Goal: Use online tool/utility: Utilize a website feature to perform a specific function

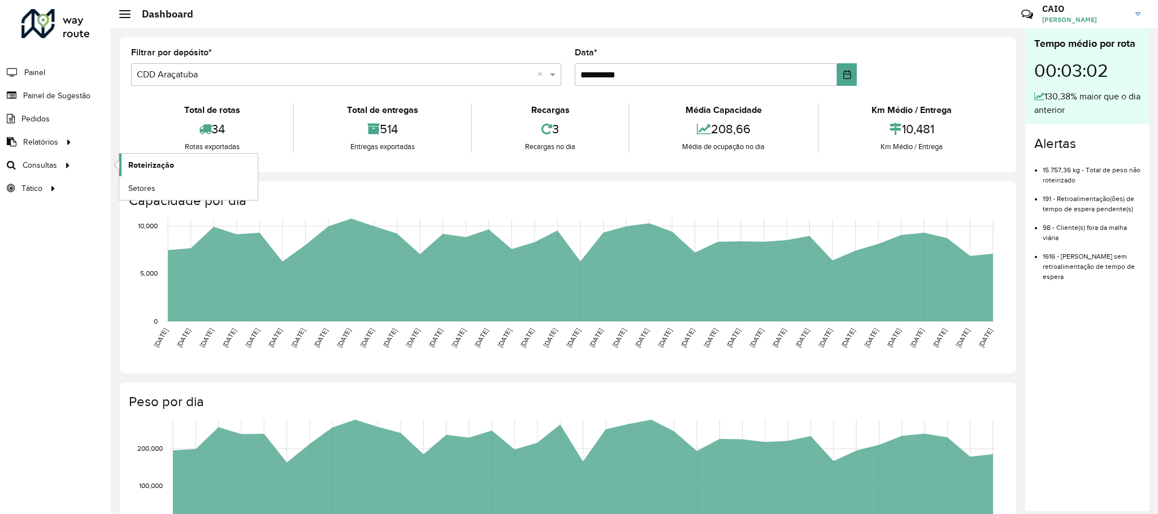
click at [151, 168] on span "Roteirização" at bounding box center [151, 165] width 46 height 12
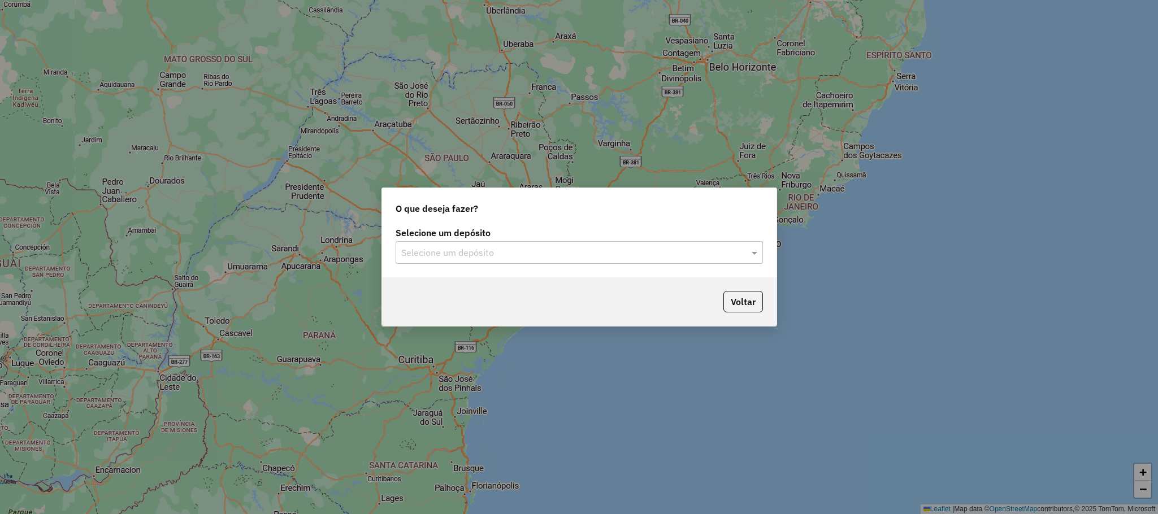
click at [553, 238] on label "Selecione um depósito" at bounding box center [578, 233] width 367 height 14
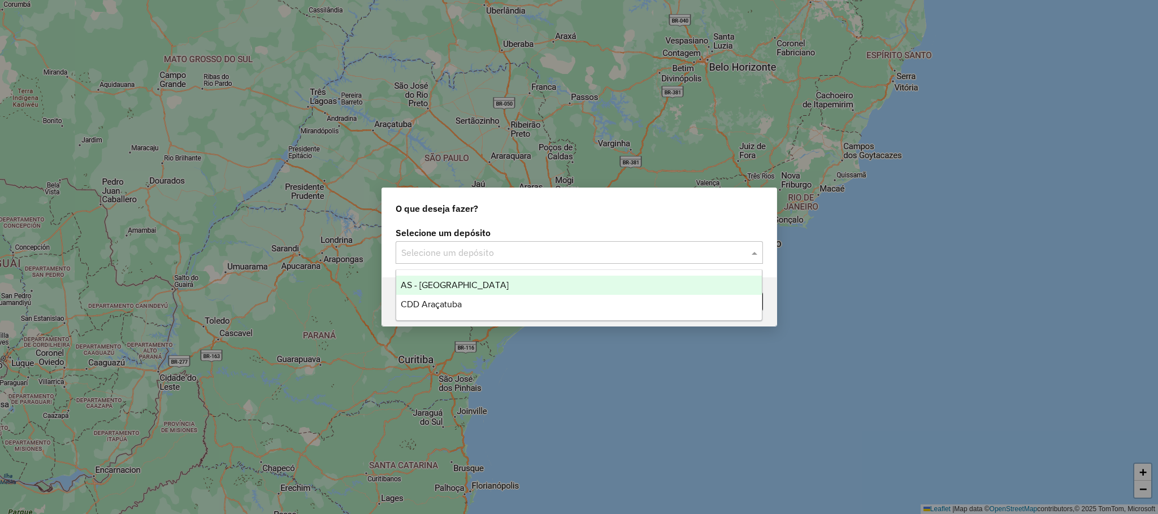
click at [526, 263] on div "Selecione um depósito" at bounding box center [578, 252] width 367 height 23
click at [481, 302] on div "CDD Araçatuba" at bounding box center [579, 304] width 366 height 19
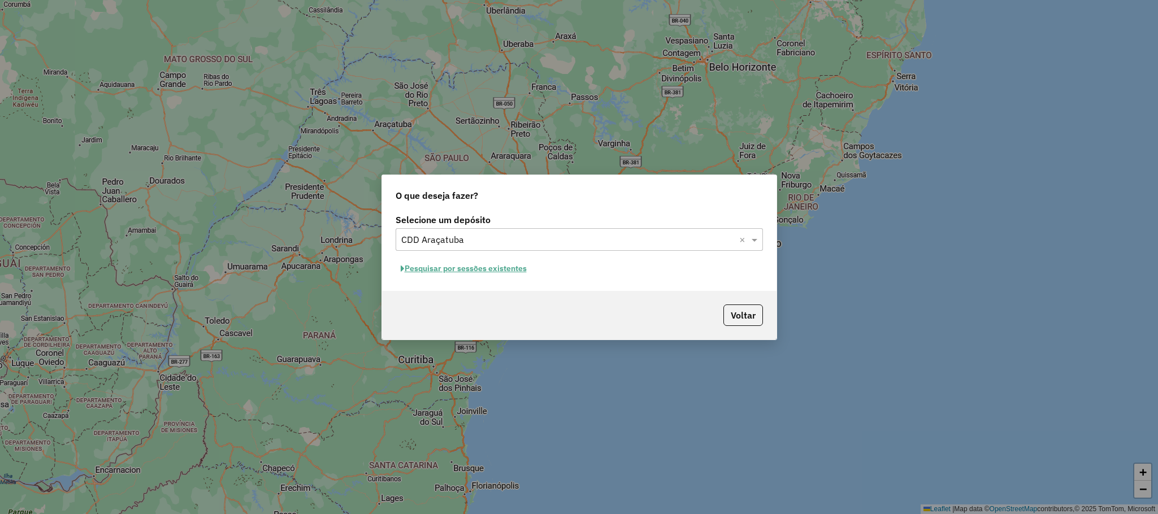
click at [480, 276] on button "Pesquisar por sessões existentes" at bounding box center [463, 269] width 136 height 18
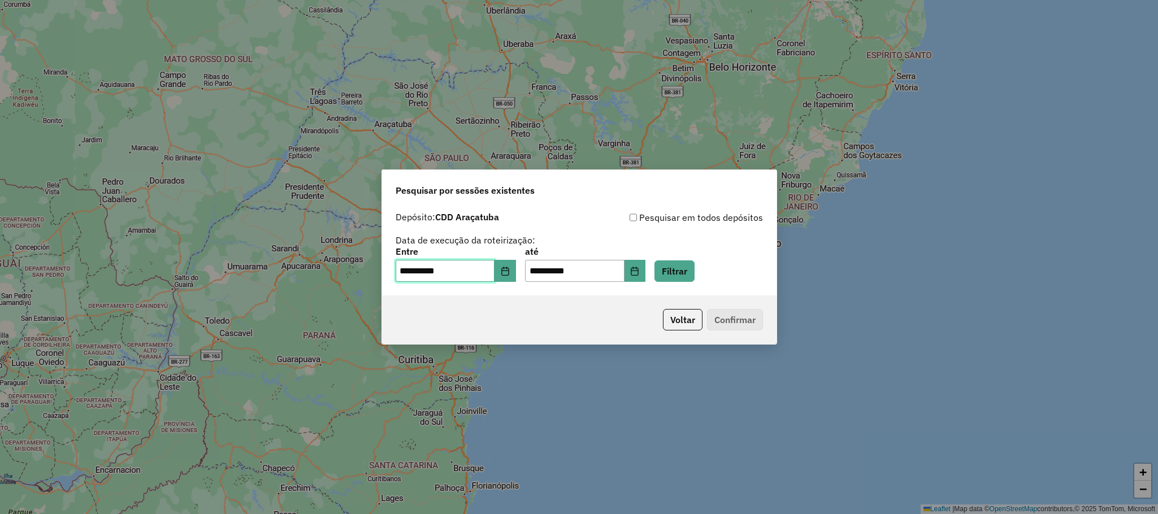
click at [473, 271] on input "**********" at bounding box center [444, 271] width 99 height 23
click at [690, 268] on button "Filtrar" at bounding box center [674, 270] width 40 height 21
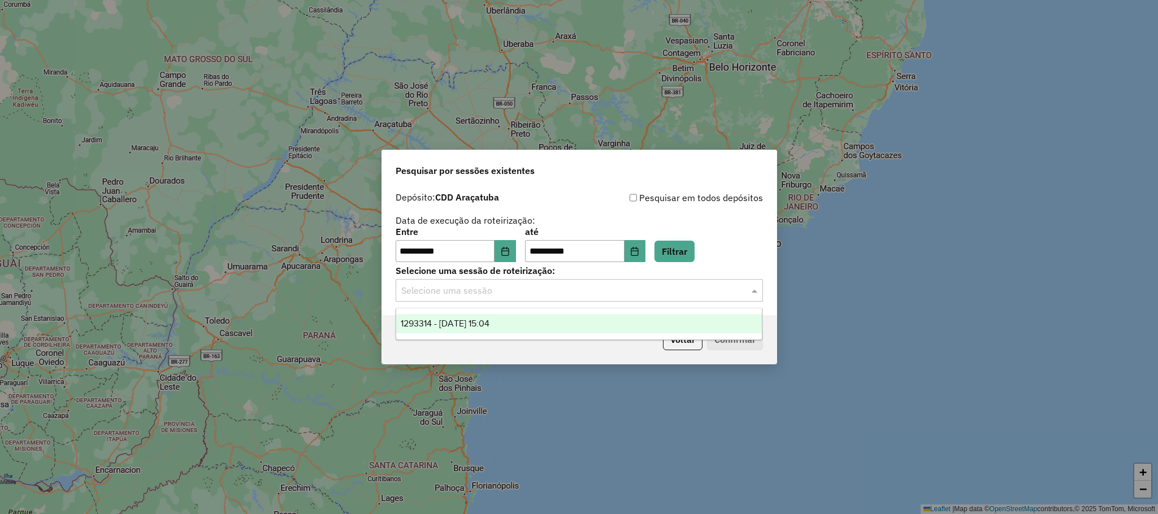
click at [673, 290] on input "text" at bounding box center [567, 291] width 333 height 14
click at [519, 314] on div "1293314 - 13/10/2025 15:04" at bounding box center [579, 323] width 366 height 19
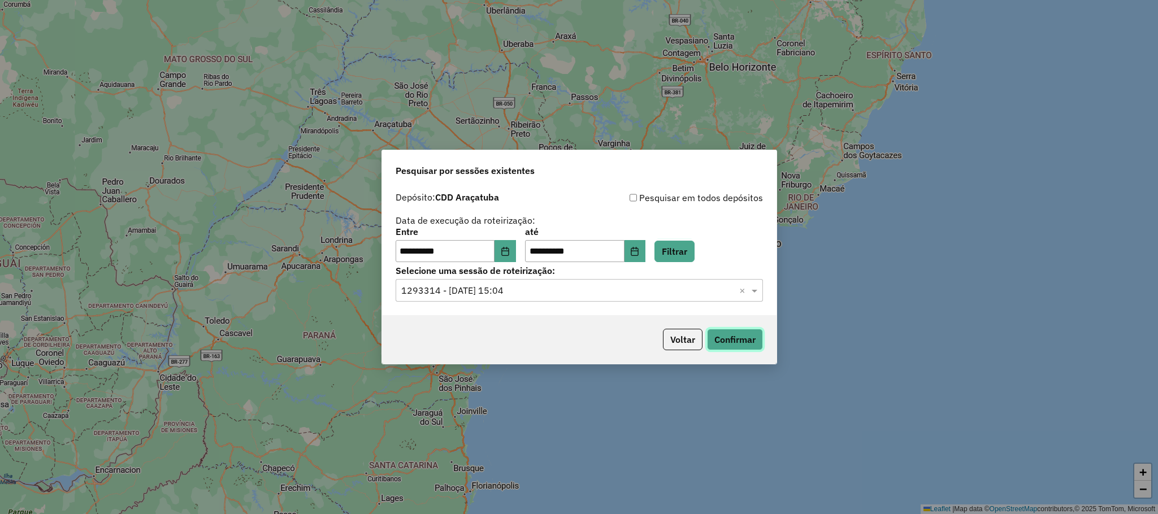
click at [740, 337] on button "Confirmar" at bounding box center [735, 339] width 56 height 21
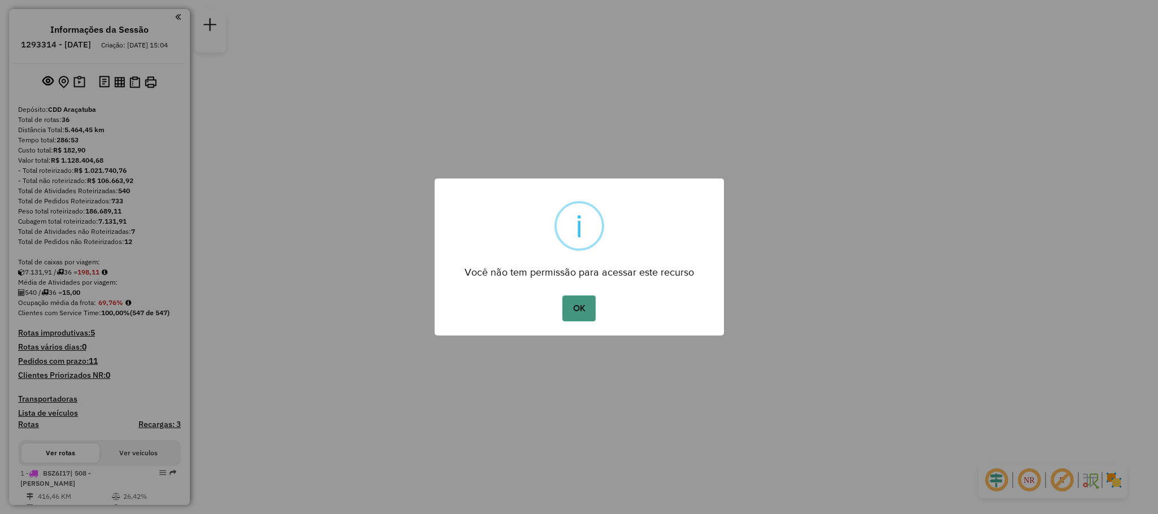
click at [580, 302] on button "OK" at bounding box center [578, 308] width 33 height 26
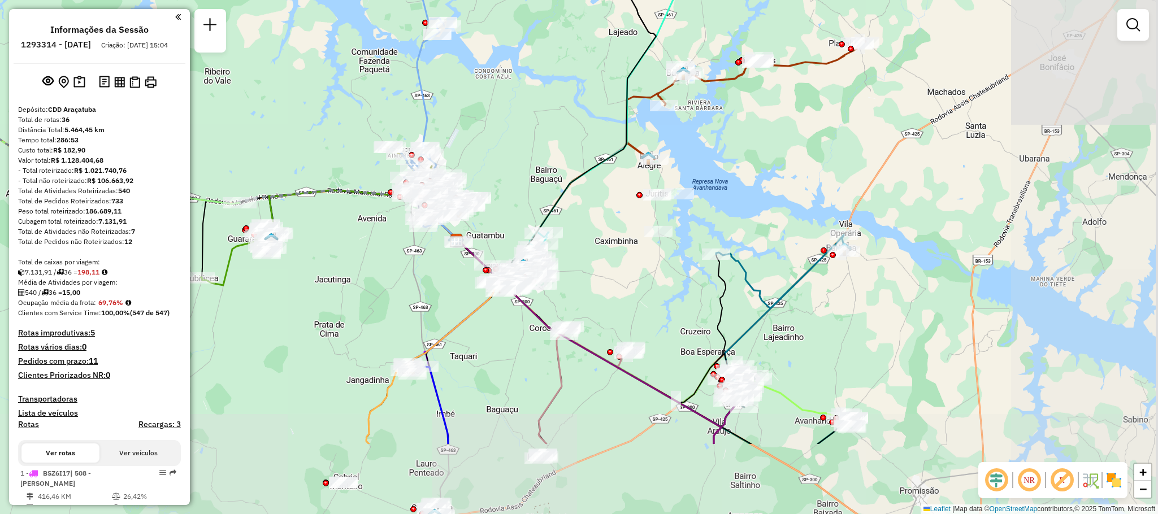
drag, startPoint x: 815, startPoint y: 419, endPoint x: 657, endPoint y: 297, distance: 200.2
click at [657, 297] on div "Janela de atendimento Grade de atendimento Capacidade Transportadoras Veículos …" at bounding box center [579, 257] width 1158 height 514
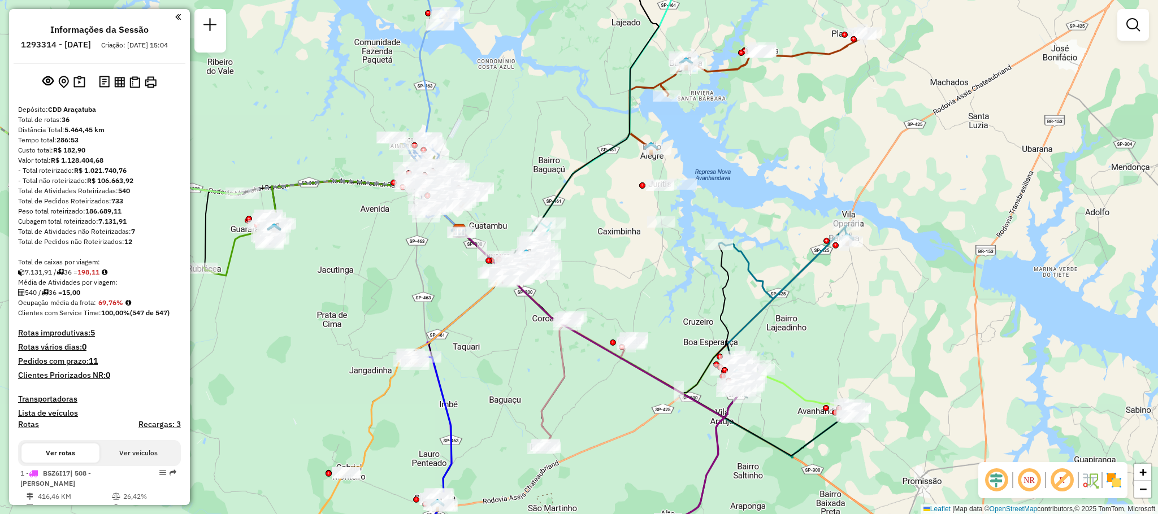
drag, startPoint x: 511, startPoint y: 382, endPoint x: 578, endPoint y: 198, distance: 195.5
click at [577, 198] on div "Janela de atendimento Grade de atendimento Capacidade Transportadoras Veículos …" at bounding box center [579, 257] width 1158 height 514
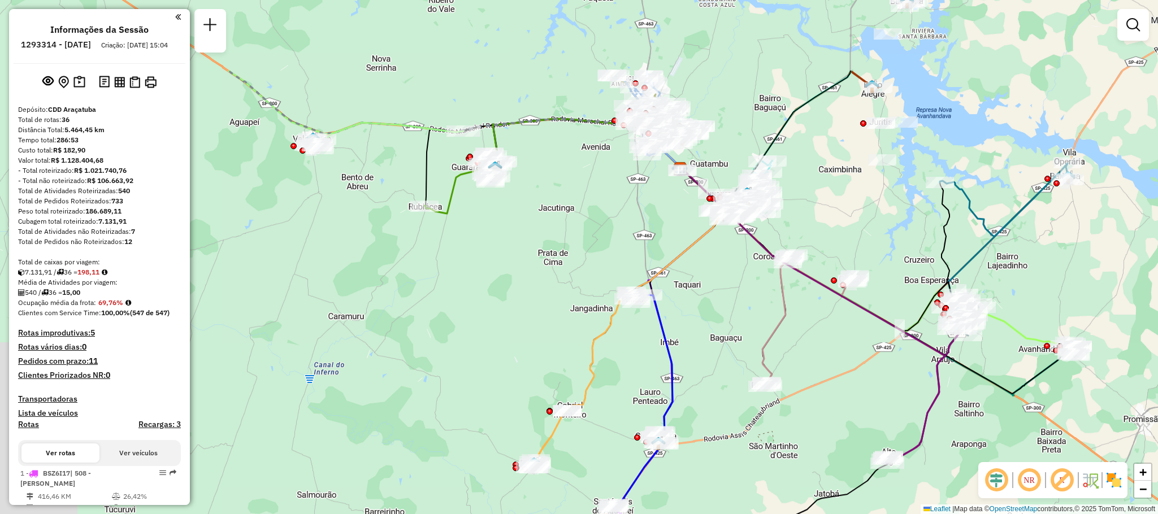
drag, startPoint x: 344, startPoint y: 278, endPoint x: 480, endPoint y: 393, distance: 178.4
click at [480, 393] on div "Janela de atendimento Grade de atendimento Capacidade Transportadoras Veículos …" at bounding box center [579, 257] width 1158 height 514
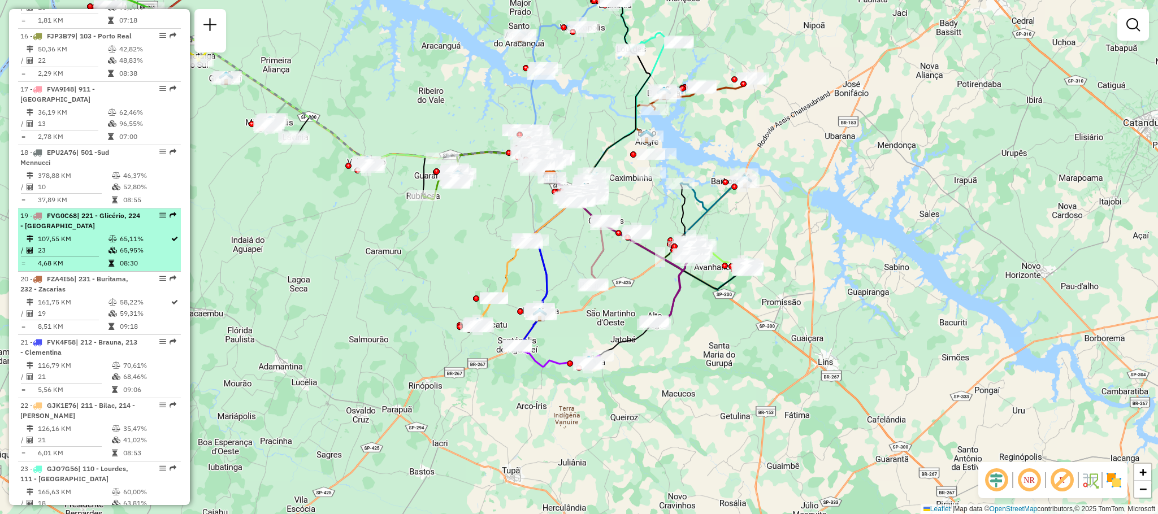
scroll to position [1695, 0]
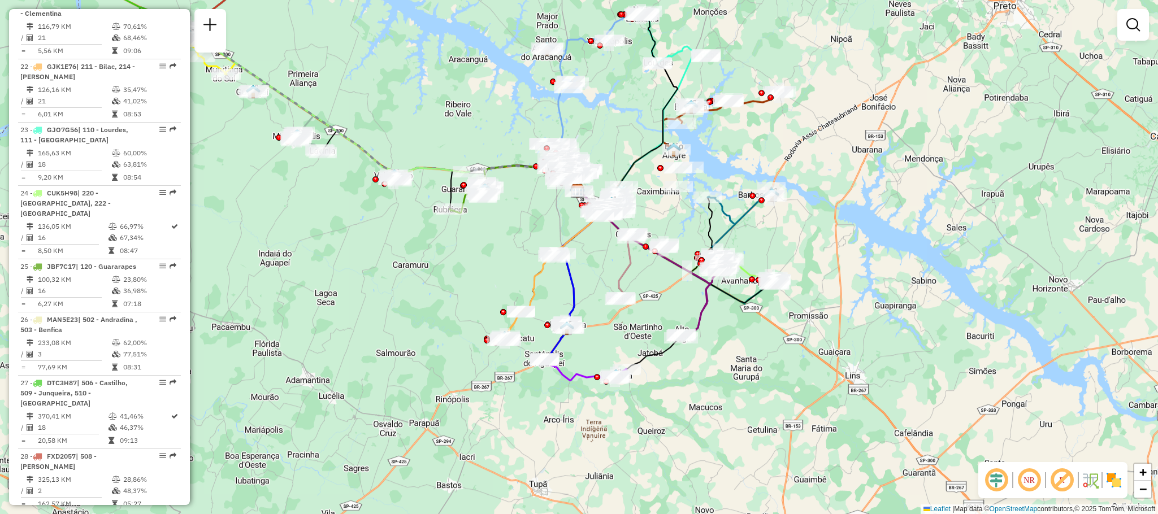
drag, startPoint x: 370, startPoint y: 280, endPoint x: 397, endPoint y: 294, distance: 30.1
click at [397, 294] on div "Janela de atendimento Grade de atendimento Capacidade Transportadoras Veículos …" at bounding box center [579, 257] width 1158 height 514
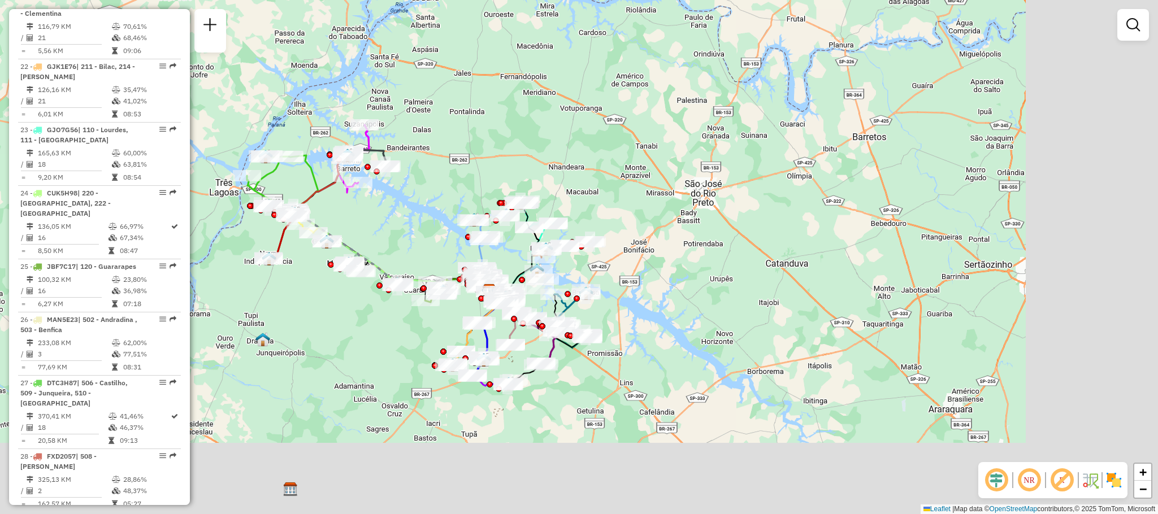
drag, startPoint x: 453, startPoint y: 386, endPoint x: 258, endPoint y: 246, distance: 240.5
click at [258, 246] on div "Janela de atendimento Grade de atendimento Capacidade Transportadoras Veículos …" at bounding box center [579, 257] width 1158 height 514
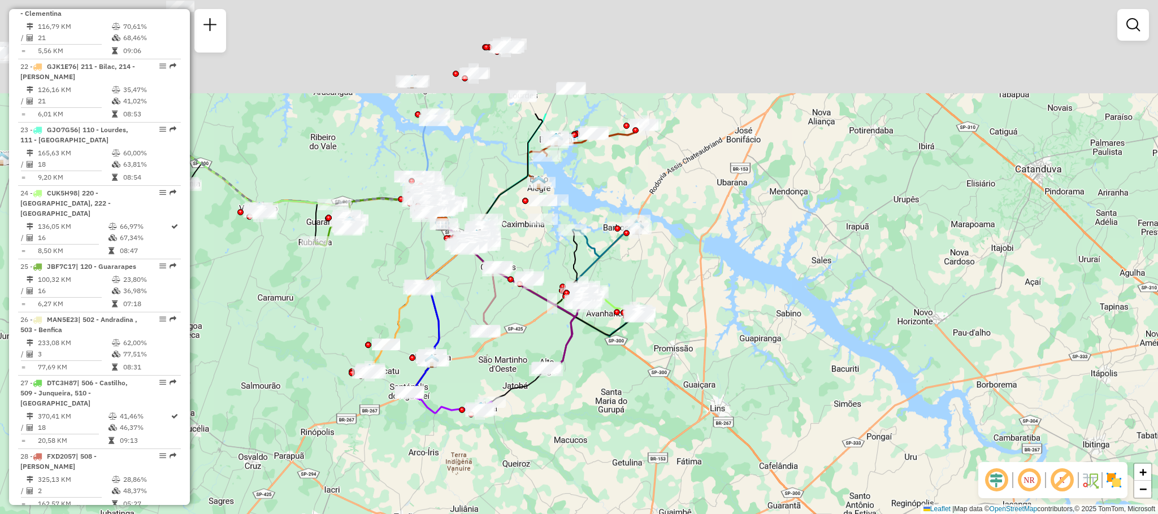
drag, startPoint x: 370, startPoint y: 88, endPoint x: 405, endPoint y: 258, distance: 173.6
click at [405, 258] on div "Janela de atendimento Grade de atendimento Capacidade Transportadoras Veículos …" at bounding box center [579, 257] width 1158 height 514
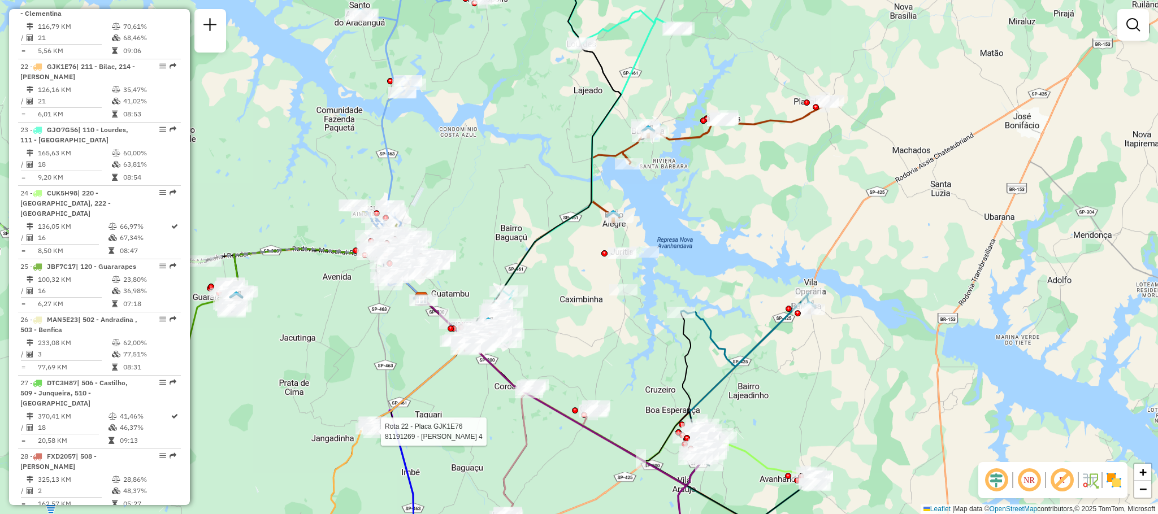
click at [518, 197] on div "Rota 22 - Placa GJK1E76 81191269 - [PERSON_NAME] 4 Janela de atendimento Grade …" at bounding box center [579, 257] width 1158 height 514
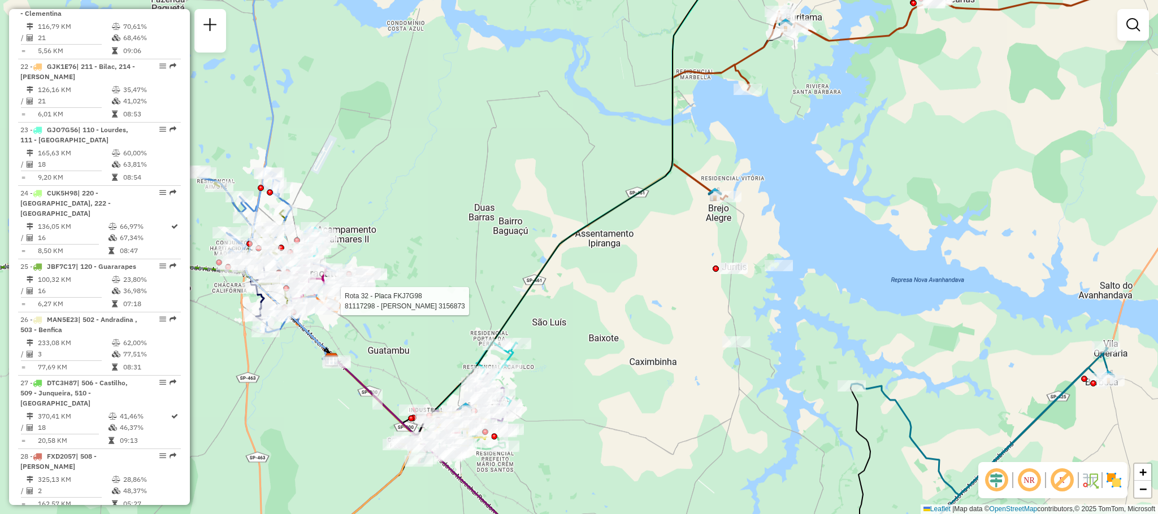
select select "**********"
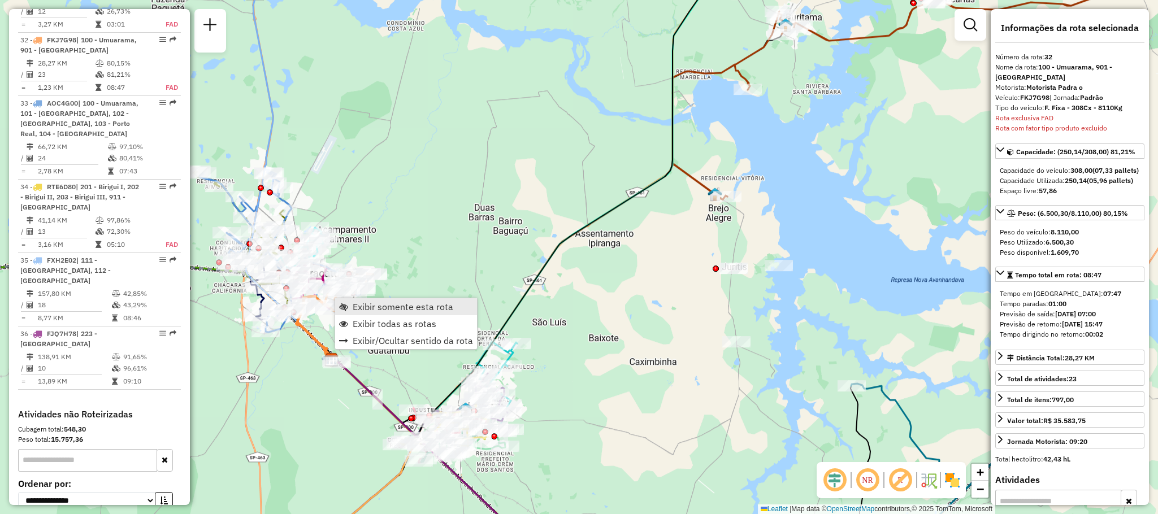
scroll to position [2402, 0]
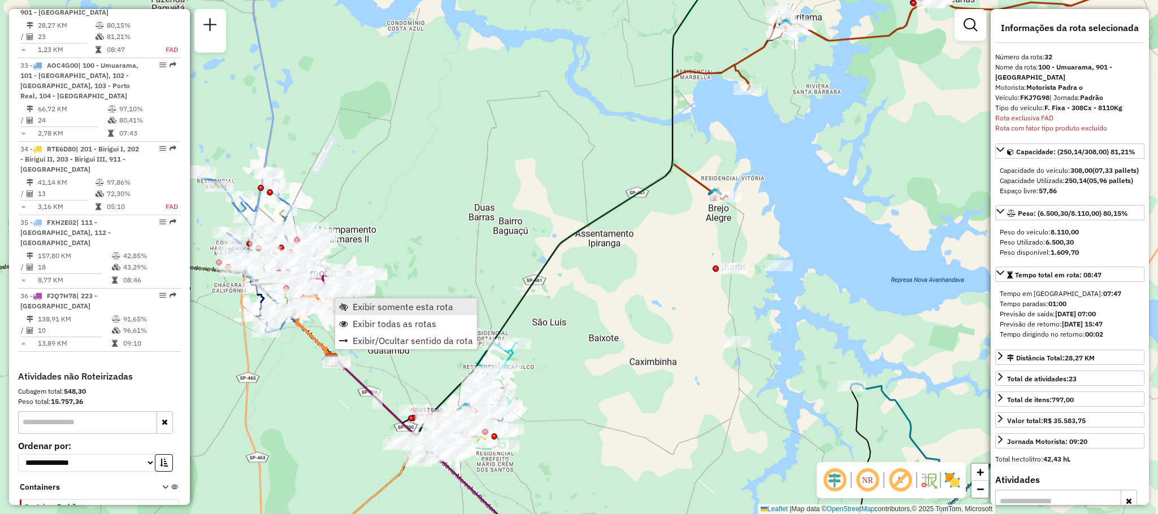
click at [379, 307] on span "Exibir somente esta rota" at bounding box center [403, 306] width 101 height 9
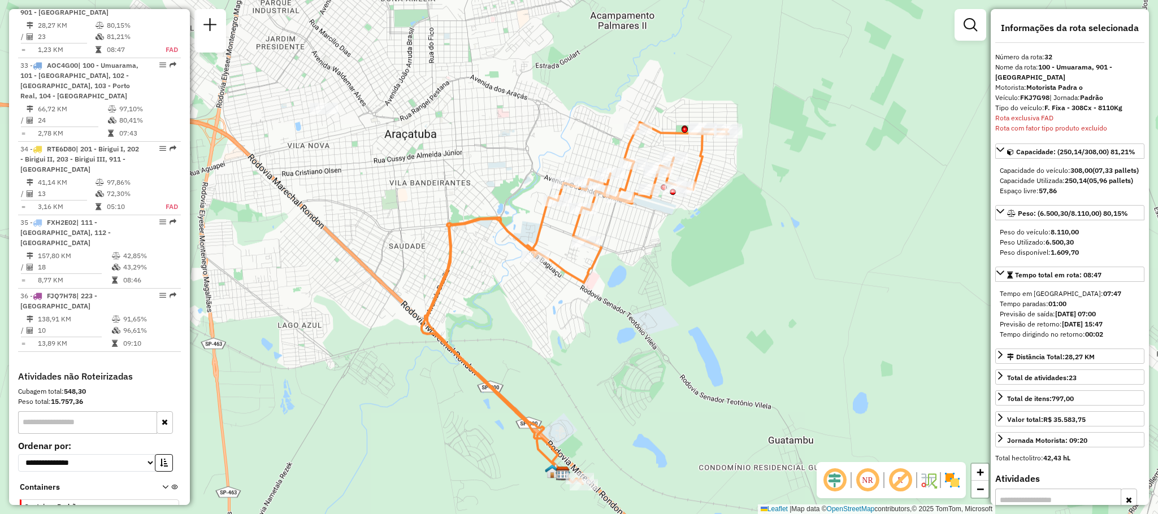
drag, startPoint x: 553, startPoint y: 234, endPoint x: 509, endPoint y: 319, distance: 96.0
click at [511, 324] on div "Janela de atendimento Grade de atendimento Capacidade Transportadoras Veículos …" at bounding box center [579, 257] width 1158 height 514
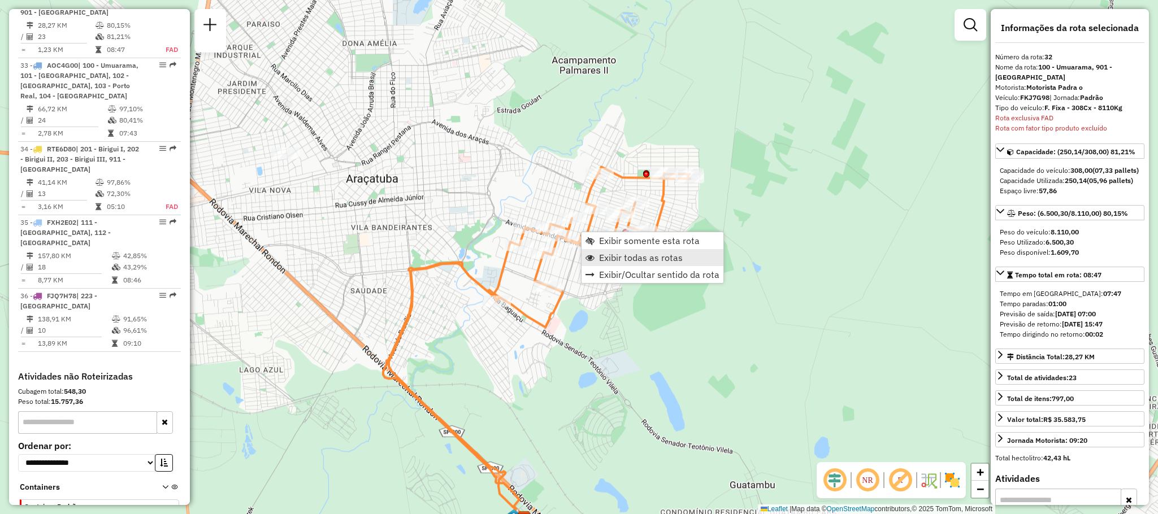
click at [601, 257] on span "Exibir todas as rotas" at bounding box center [641, 257] width 84 height 9
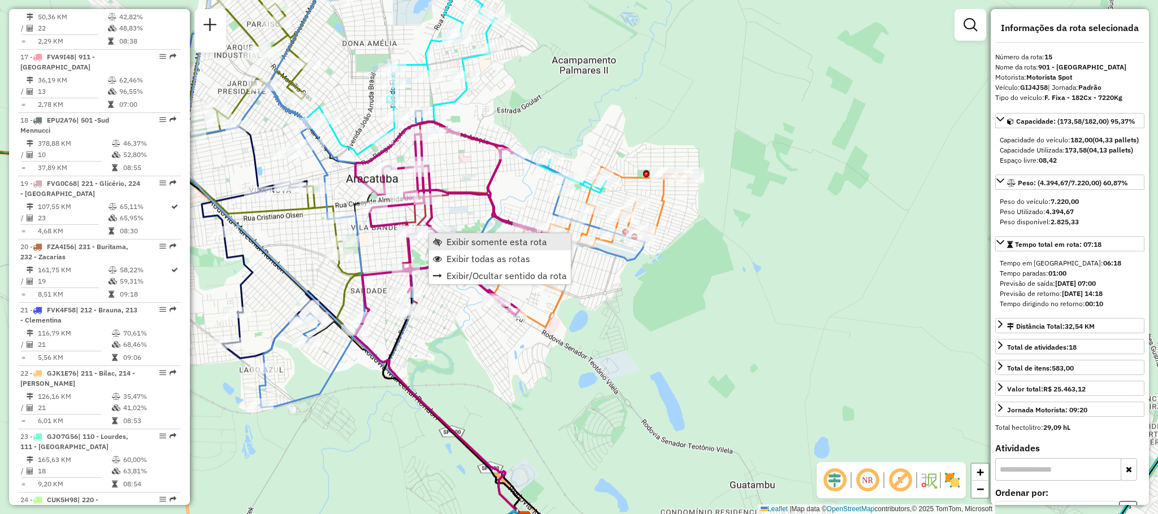
scroll to position [1335, 0]
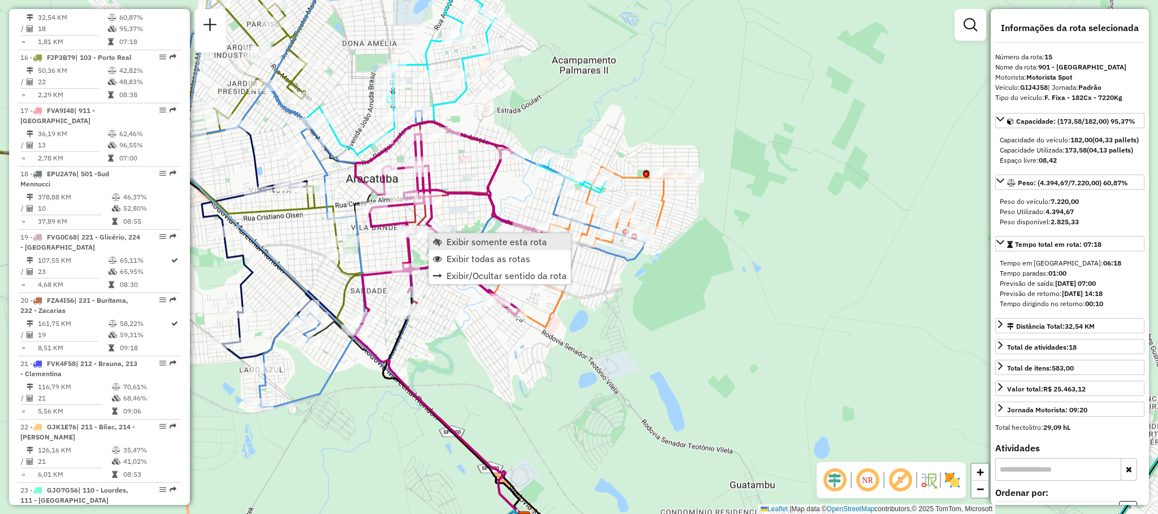
click at [473, 244] on span "Exibir somente esta rota" at bounding box center [496, 241] width 101 height 9
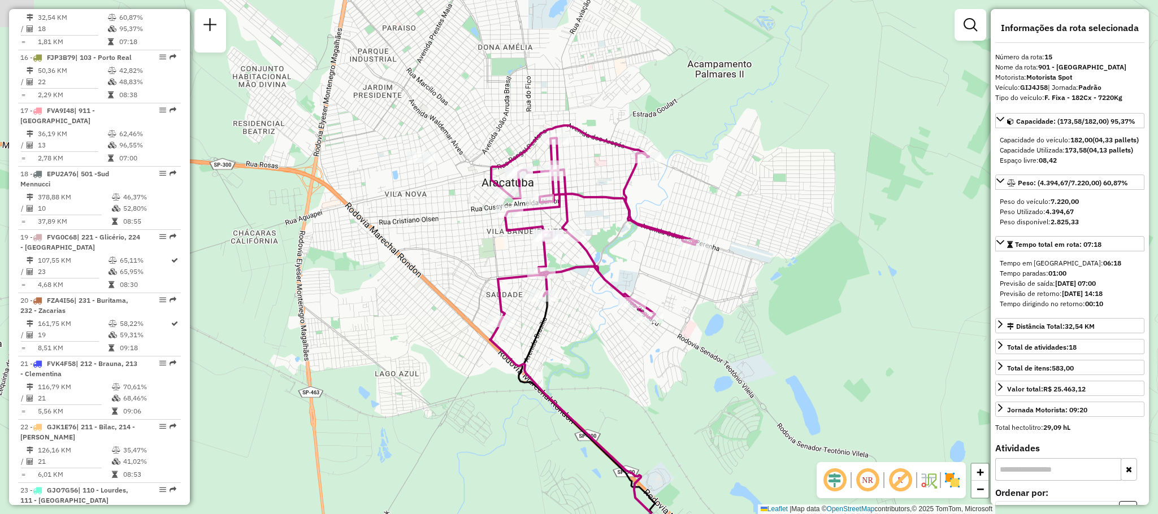
drag, startPoint x: 492, startPoint y: 198, endPoint x: 507, endPoint y: 279, distance: 81.6
click at [507, 279] on div "Janela de atendimento Grade de atendimento Capacidade Transportadoras Veículos …" at bounding box center [579, 257] width 1158 height 514
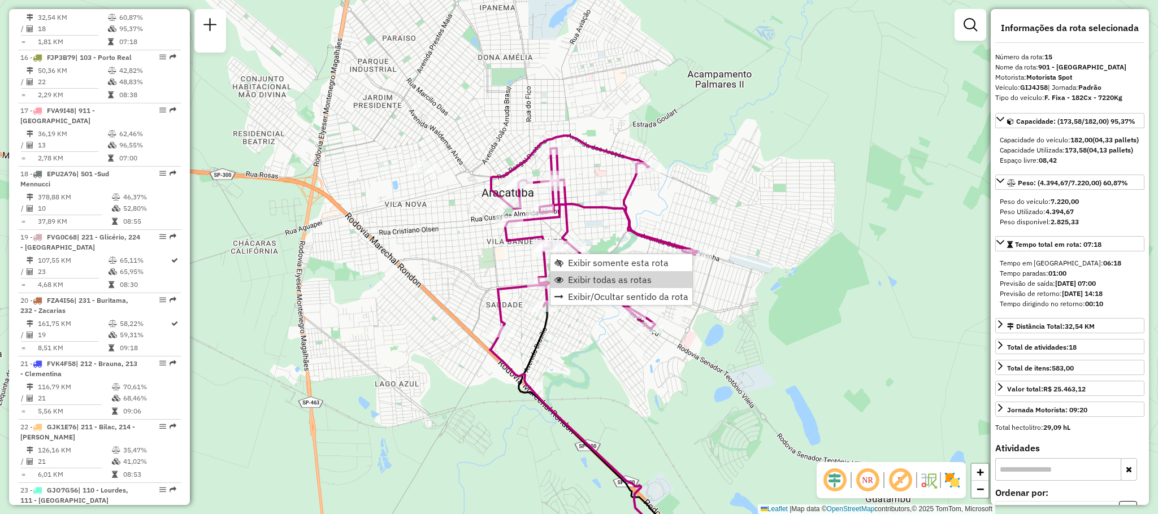
drag, startPoint x: 597, startPoint y: 284, endPoint x: 551, endPoint y: 306, distance: 50.8
click at [597, 284] on span "Exibir todas as rotas" at bounding box center [610, 279] width 84 height 9
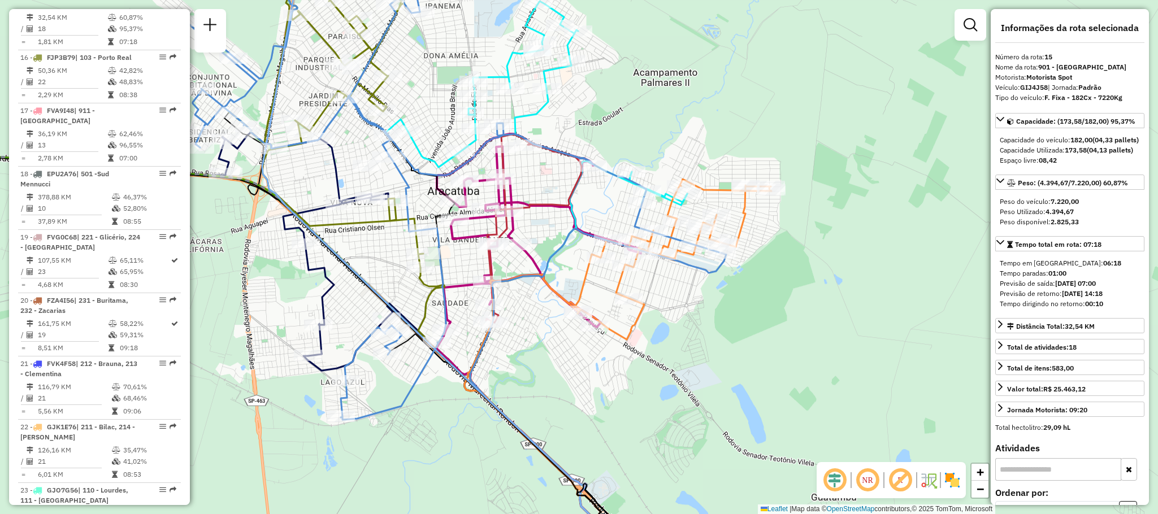
drag, startPoint x: 686, startPoint y: 363, endPoint x: 289, endPoint y: 186, distance: 435.1
click at [289, 187] on div "Janela de atendimento Grade de atendimento Capacidade Transportadoras Veículos …" at bounding box center [579, 257] width 1158 height 514
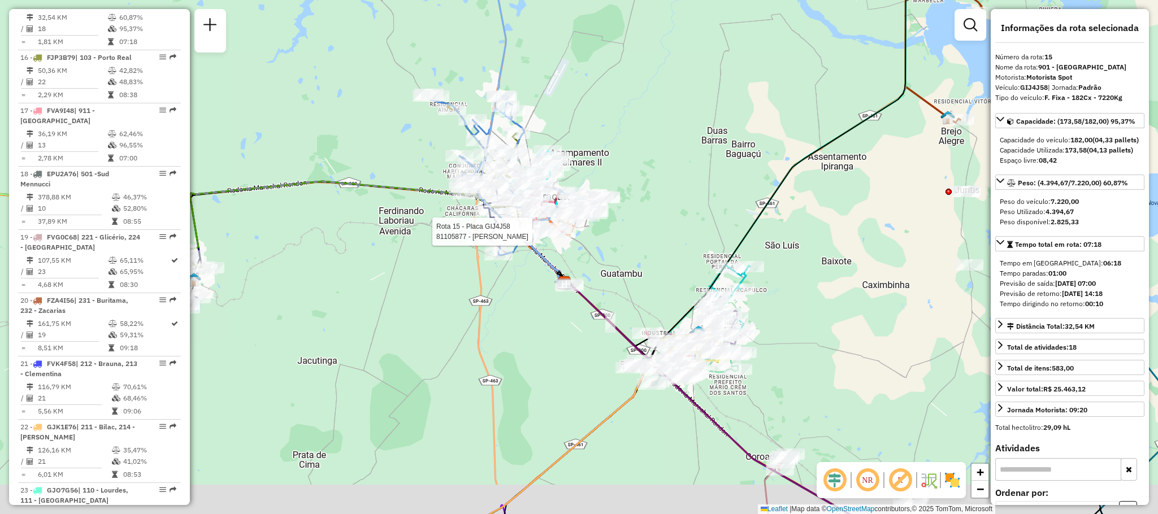
drag, startPoint x: 680, startPoint y: 254, endPoint x: 617, endPoint y: 228, distance: 68.1
click at [617, 228] on div "Rota 15 - Placa GIJ4J58 81105877 - [PERSON_NAME] PANIFIC Janela de atendimento …" at bounding box center [579, 257] width 1158 height 514
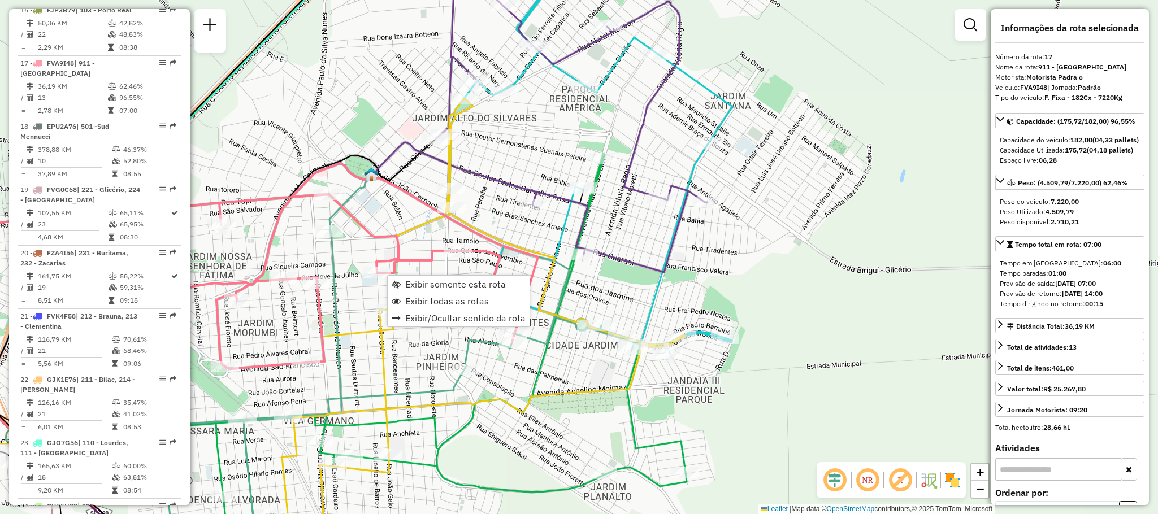
scroll to position [1451, 0]
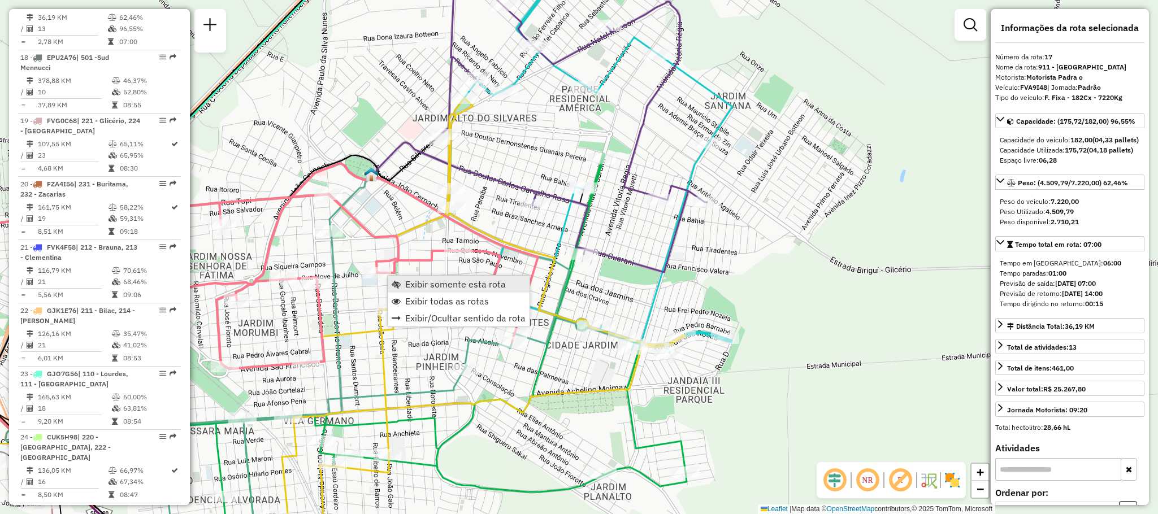
click at [487, 280] on span "Exibir somente esta rota" at bounding box center [455, 284] width 101 height 9
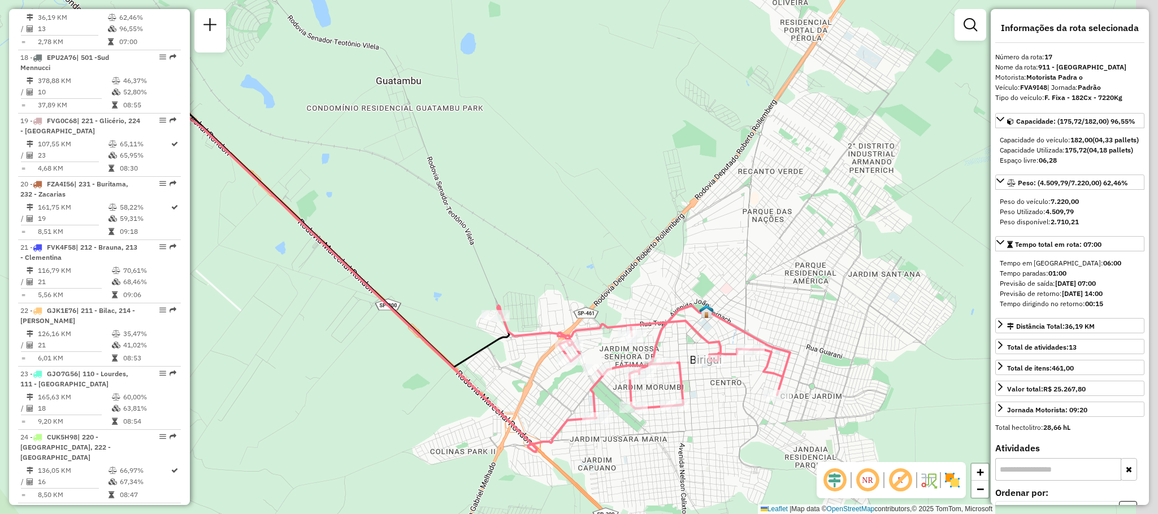
drag, startPoint x: 731, startPoint y: 273, endPoint x: 572, endPoint y: 262, distance: 159.7
click at [572, 262] on div "Janela de atendimento Grade de atendimento Capacidade Transportadoras Veículos …" at bounding box center [579, 257] width 1158 height 514
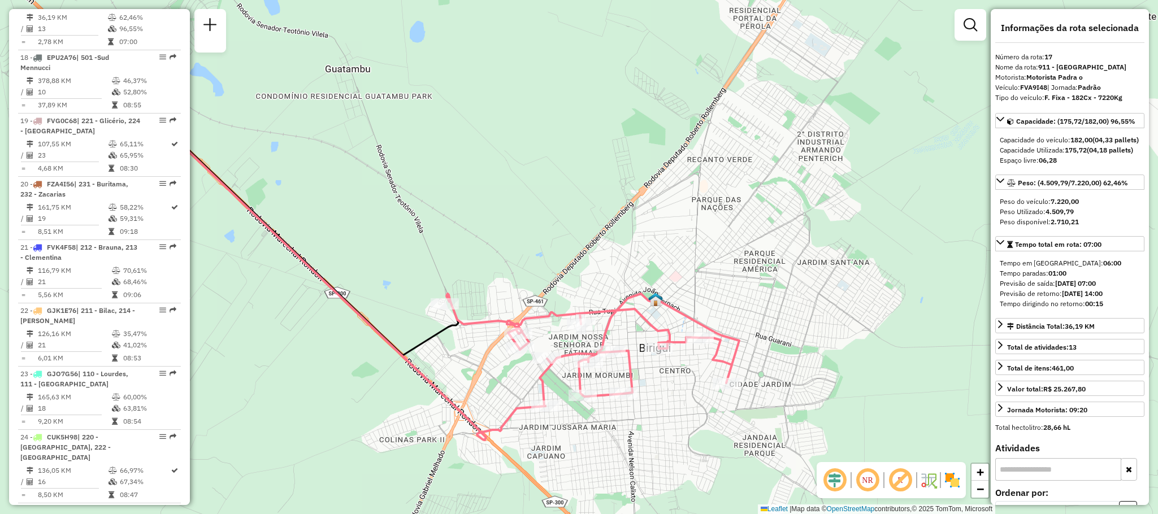
click at [943, 476] on img at bounding box center [952, 480] width 18 height 18
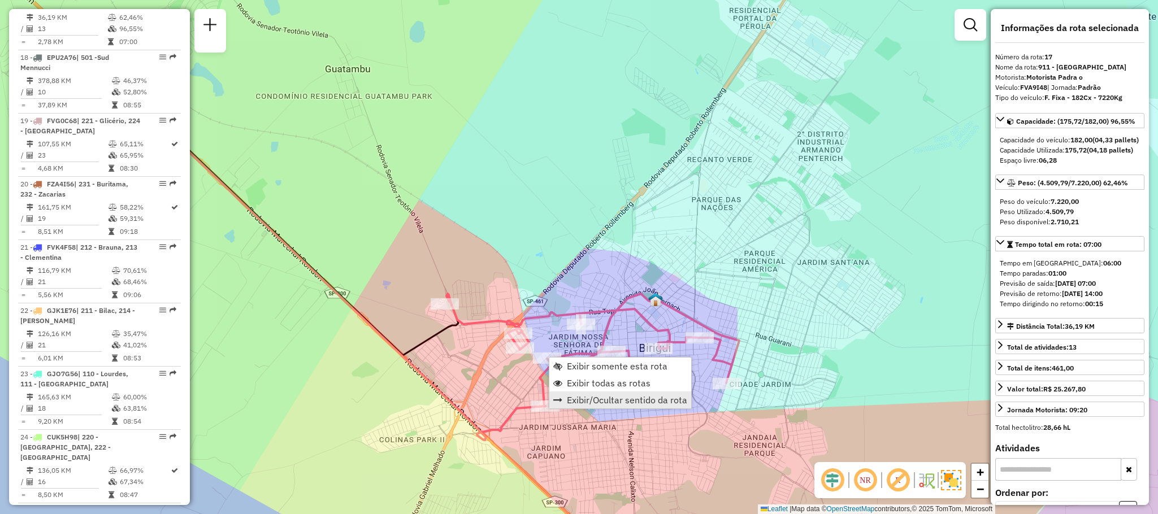
click at [655, 392] on link "Exibir/Ocultar sentido da rota" at bounding box center [620, 400] width 142 height 17
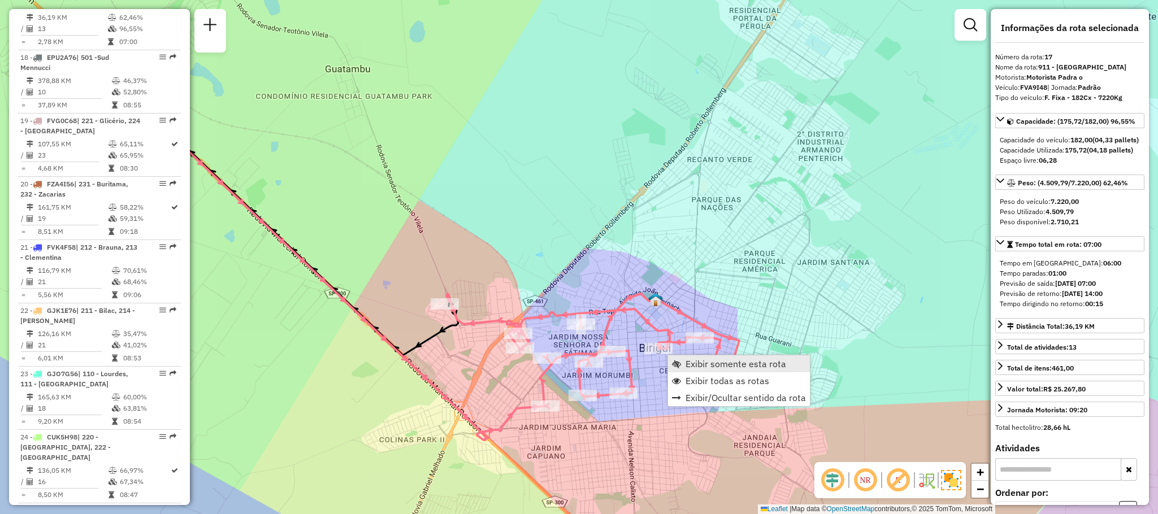
click at [685, 366] on span "Exibir somente esta rota" at bounding box center [735, 363] width 101 height 9
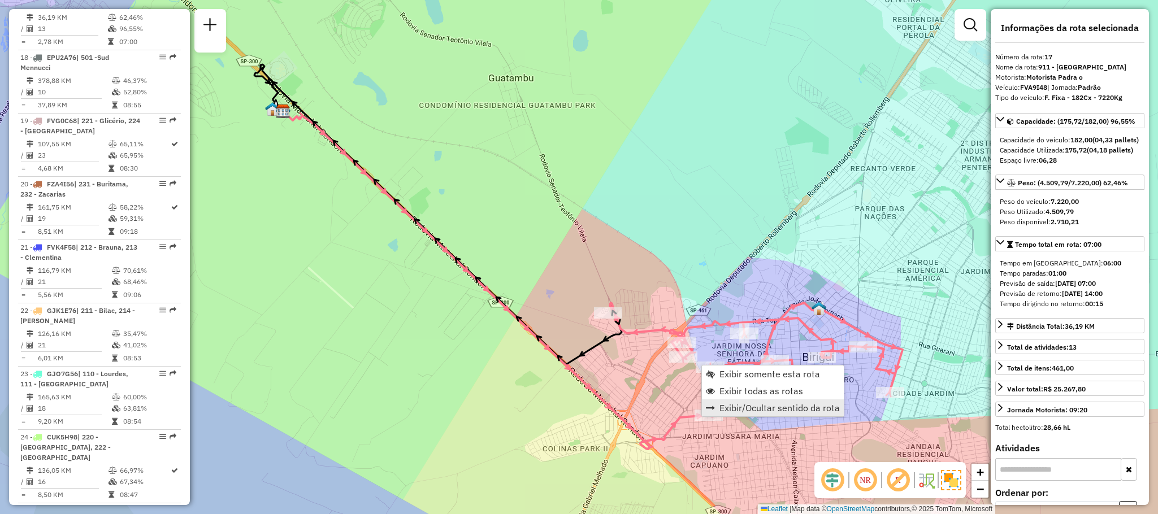
click at [747, 410] on span "Exibir/Ocultar sentido da rota" at bounding box center [779, 407] width 120 height 9
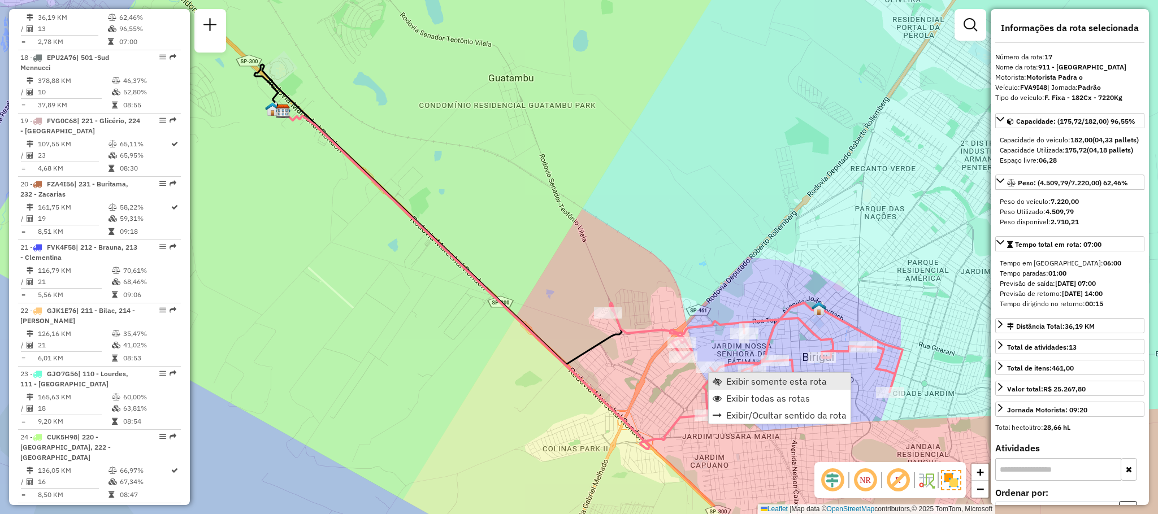
click at [751, 378] on span "Exibir somente esta rota" at bounding box center [776, 381] width 101 height 9
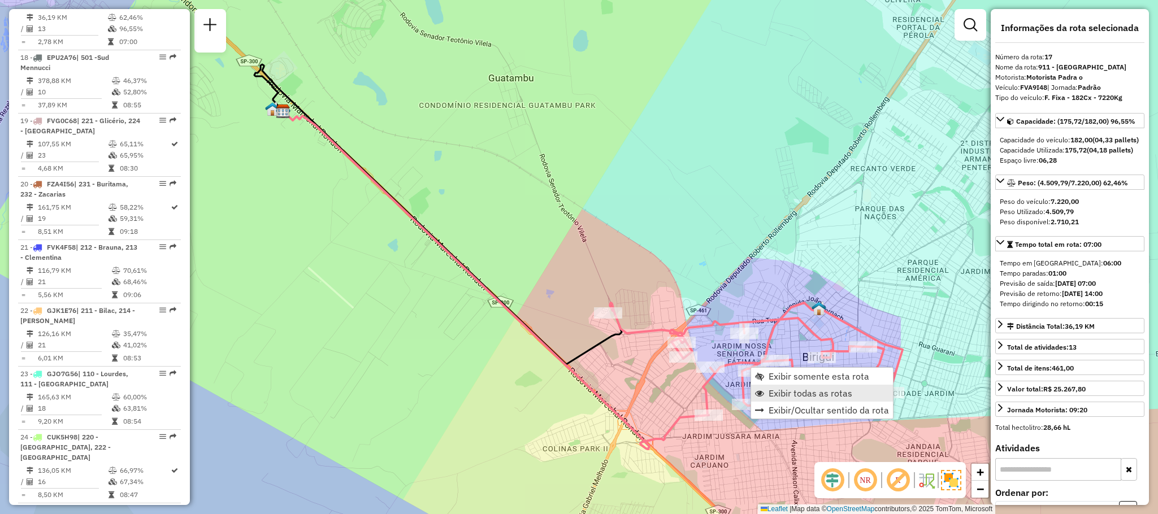
click at [797, 393] on span "Exibir todas as rotas" at bounding box center [810, 393] width 84 height 9
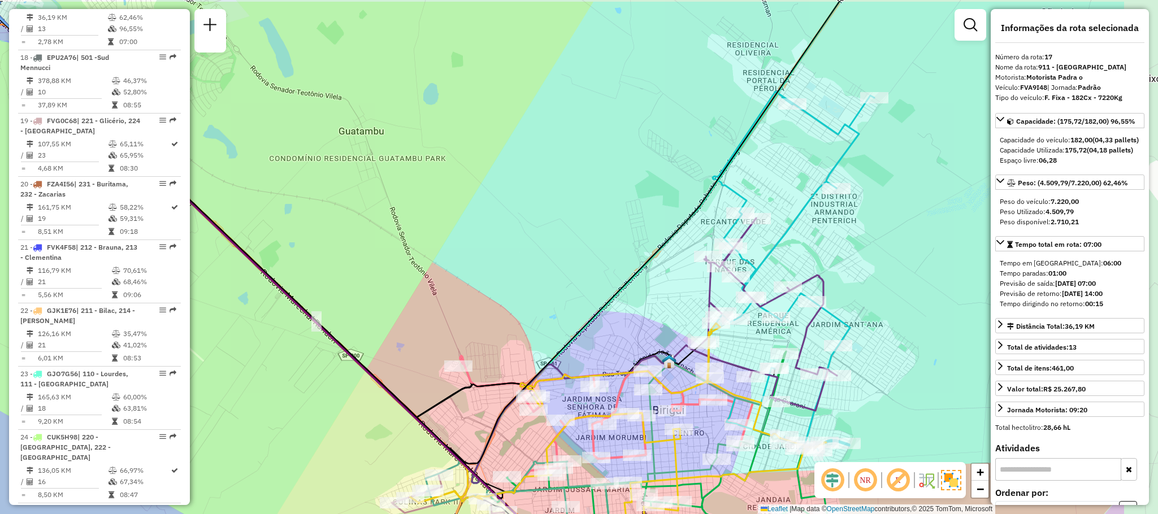
drag, startPoint x: 802, startPoint y: 297, endPoint x: 394, endPoint y: 390, distance: 419.1
click at [394, 390] on icon at bounding box center [442, 323] width 619 height 319
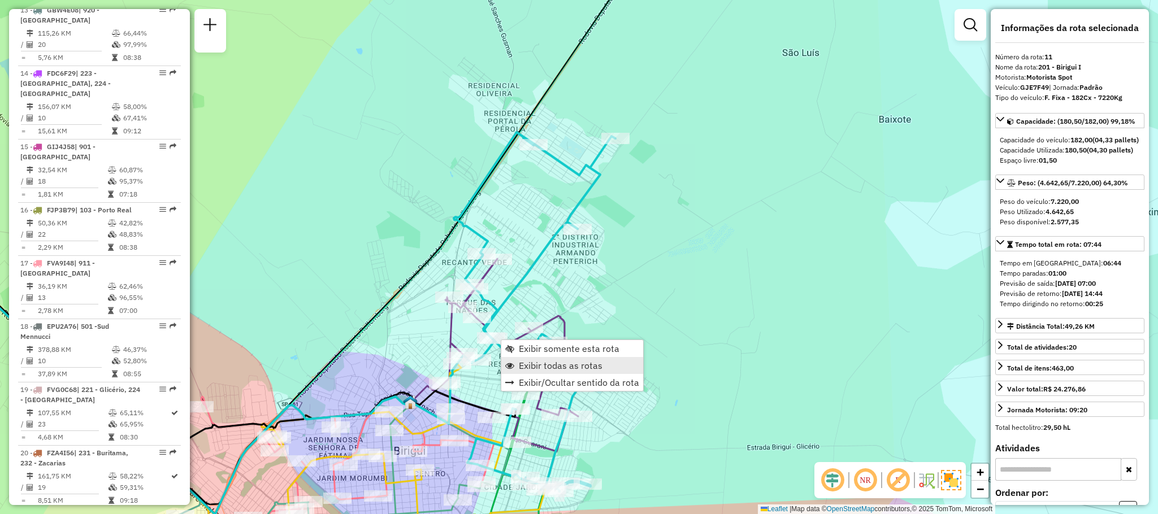
scroll to position [1090, 0]
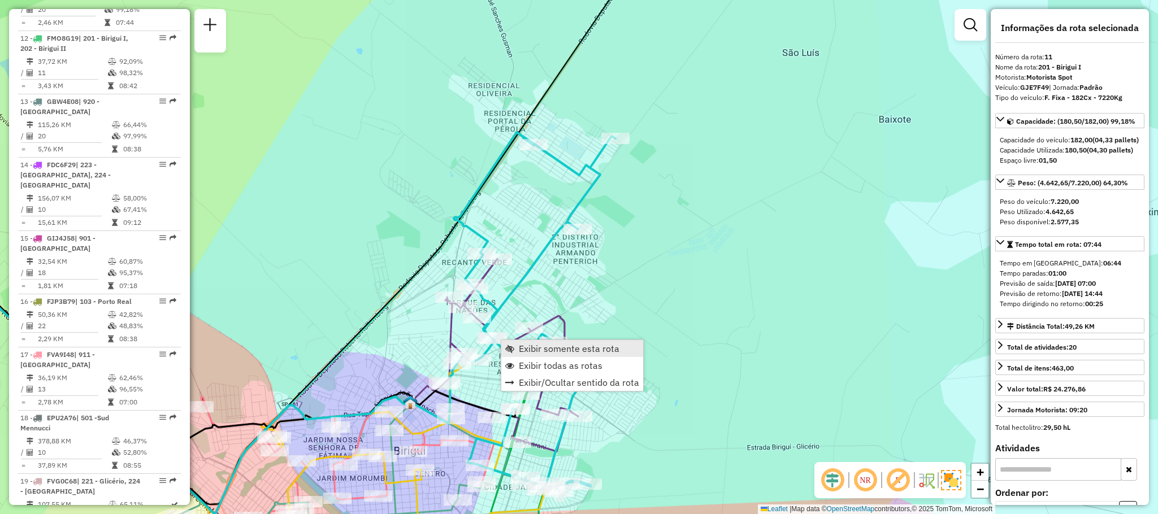
click at [564, 350] on span "Exibir somente esta rota" at bounding box center [569, 348] width 101 height 9
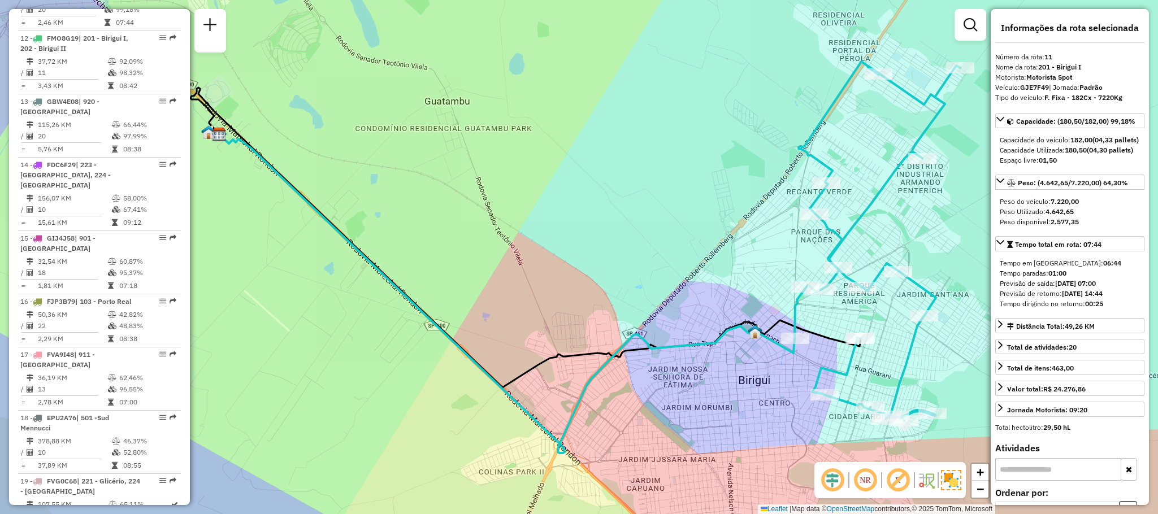
drag, startPoint x: 673, startPoint y: 310, endPoint x: 585, endPoint y: 286, distance: 91.3
click at [586, 286] on div "Janela de atendimento Grade de atendimento Capacidade Transportadoras Veículos …" at bounding box center [579, 257] width 1158 height 514
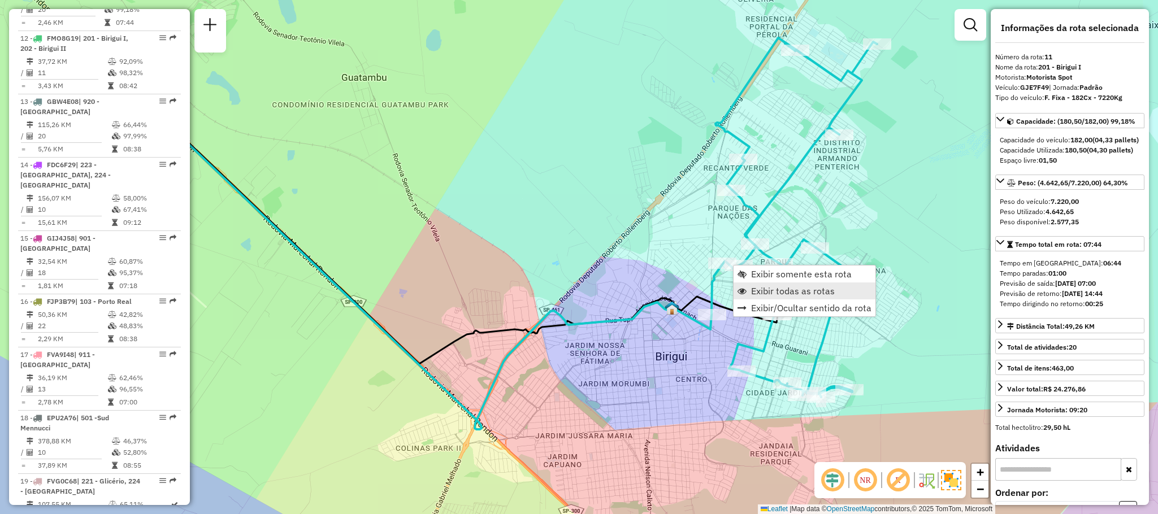
click at [780, 297] on link "Exibir todas as rotas" at bounding box center [804, 290] width 142 height 17
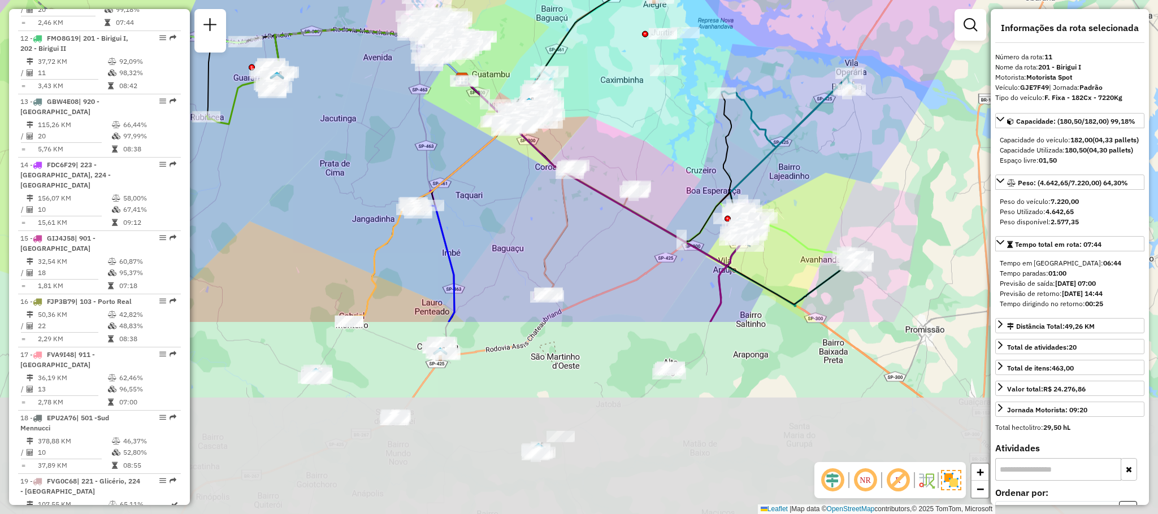
drag, startPoint x: 525, startPoint y: 400, endPoint x: 514, endPoint y: 156, distance: 244.4
click at [514, 156] on div "Janela de atendimento Grade de atendimento Capacidade Transportadoras Veículos …" at bounding box center [579, 257] width 1158 height 514
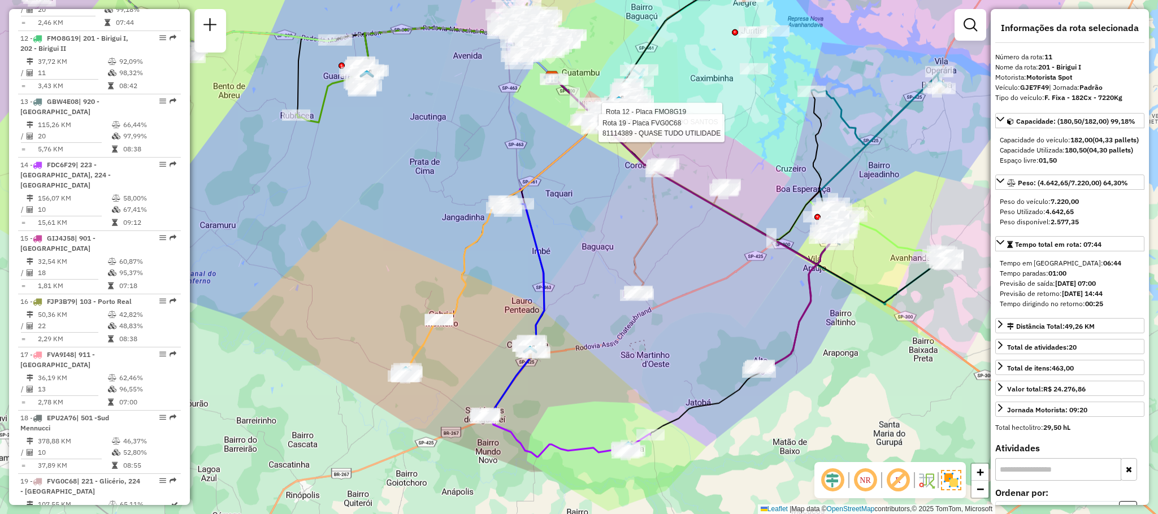
drag, startPoint x: 438, startPoint y: 397, endPoint x: 531, endPoint y: 394, distance: 93.3
click at [531, 394] on div "Rota 12 - Placa FMO8G19 81116372 - ROSILENE DO SANTOS Rota 19 - Placa FVG0C68 8…" at bounding box center [579, 257] width 1158 height 514
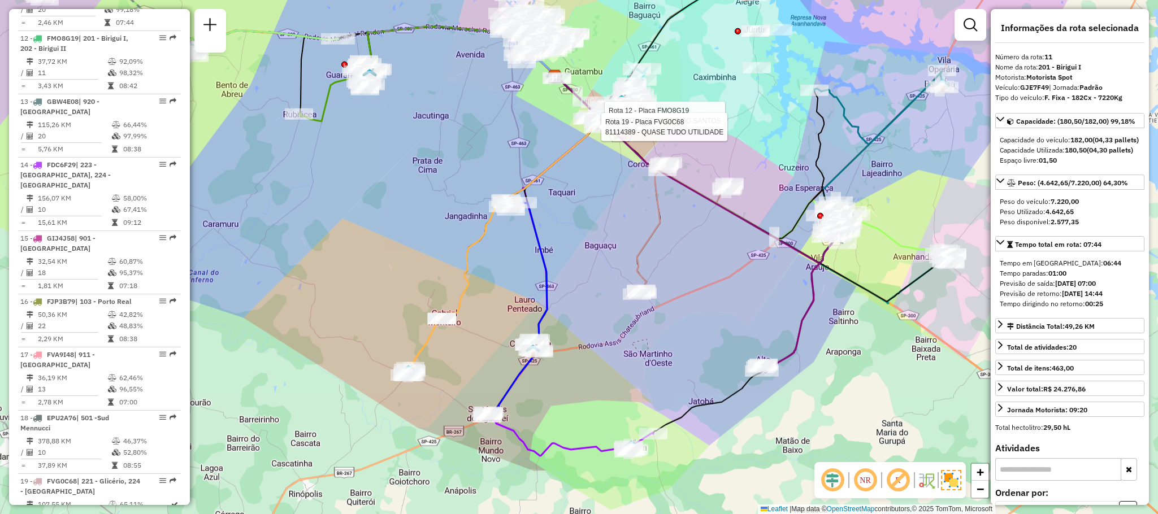
drag, startPoint x: 185, startPoint y: 228, endPoint x: 280, endPoint y: 267, distance: 102.6
click at [280, 267] on hb-router-mapa "Informações da Sessão 1293314 - [DATE] Criação: [DATE] 15:04 Depósito: CDD Araç…" at bounding box center [579, 257] width 1158 height 514
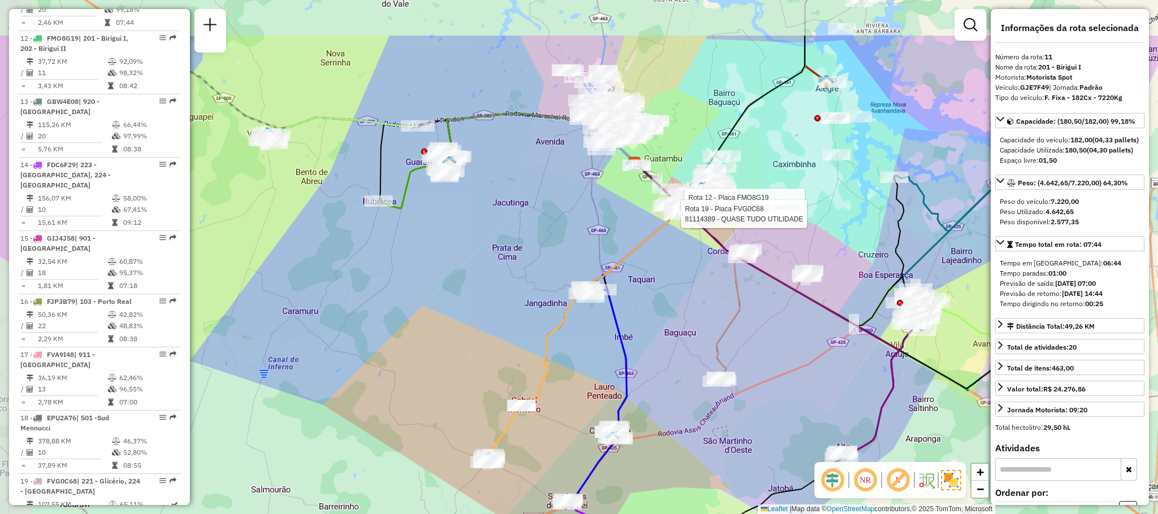
drag, startPoint x: 275, startPoint y: 263, endPoint x: 364, endPoint y: 363, distance: 133.6
click at [363, 360] on div "Rota 12 - Placa FMO8G19 81116372 - ROSILENE DO SANTOS Rota 19 - Placa FVG0C68 8…" at bounding box center [579, 257] width 1158 height 514
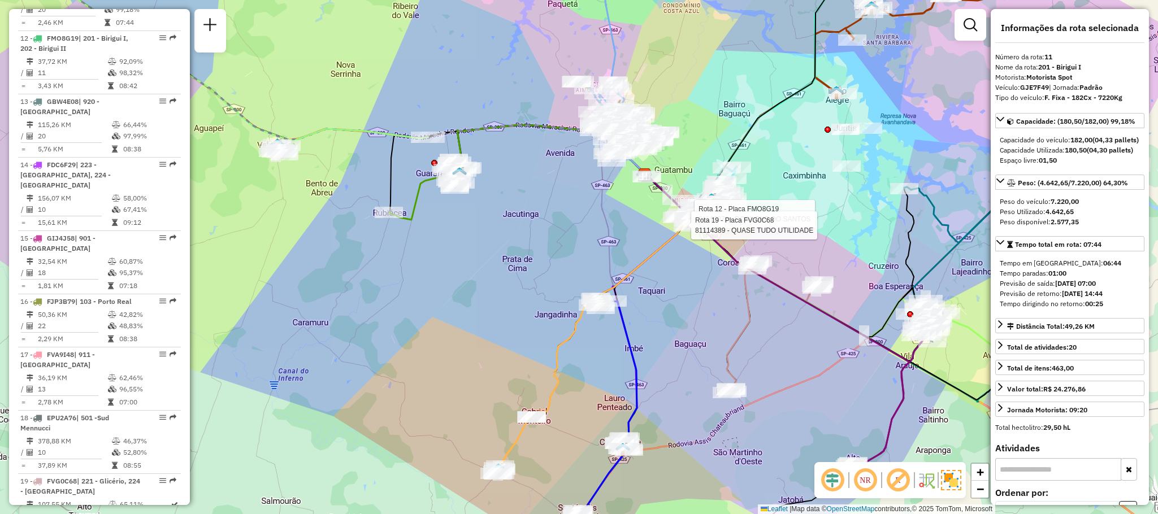
click at [364, 363] on div "Rota 12 - Placa FMO8G19 81116372 - ROSILENE DO SANTOS Rota 19 - Placa FVG0C68 8…" at bounding box center [579, 257] width 1158 height 514
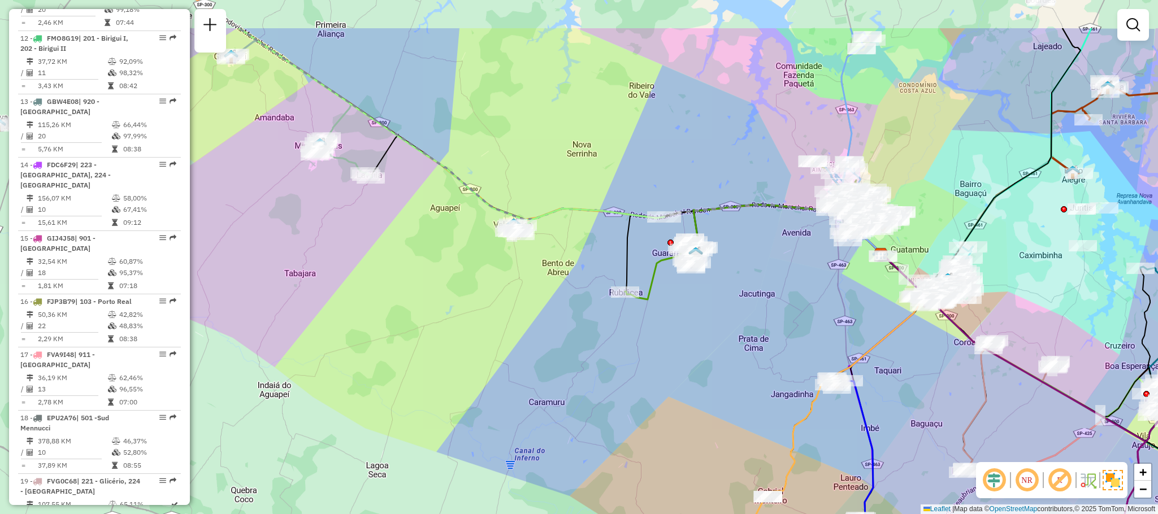
drag, startPoint x: 293, startPoint y: 273, endPoint x: 529, endPoint y: 353, distance: 249.2
click at [529, 353] on div "Janela de atendimento Grade de atendimento Capacidade Transportadoras Veículos …" at bounding box center [579, 257] width 1158 height 514
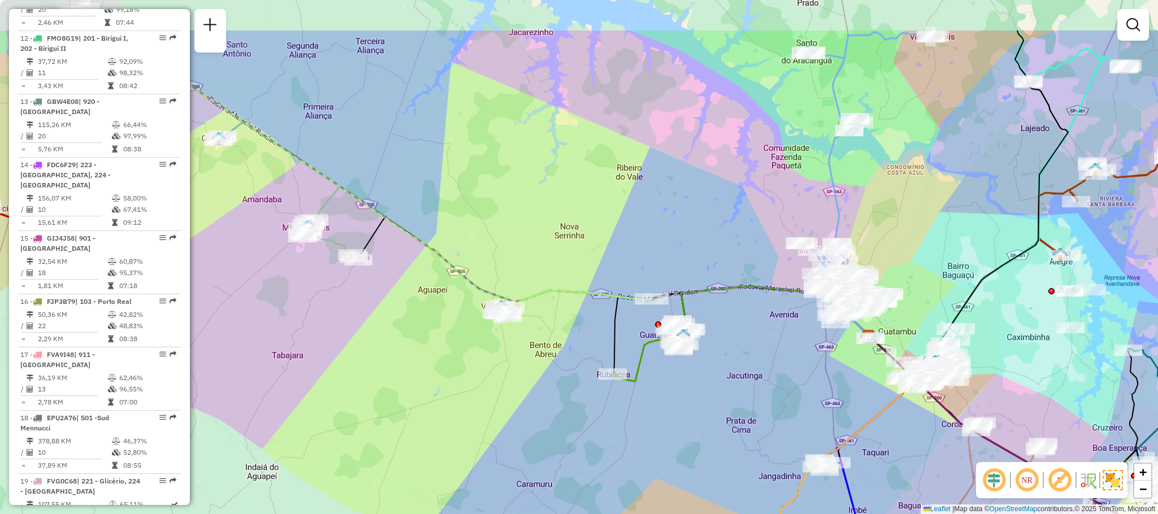
drag, startPoint x: 507, startPoint y: 273, endPoint x: 495, endPoint y: 355, distance: 82.9
click at [495, 355] on div "Janela de atendimento Grade de atendimento Capacidade Transportadoras Veículos …" at bounding box center [579, 257] width 1158 height 514
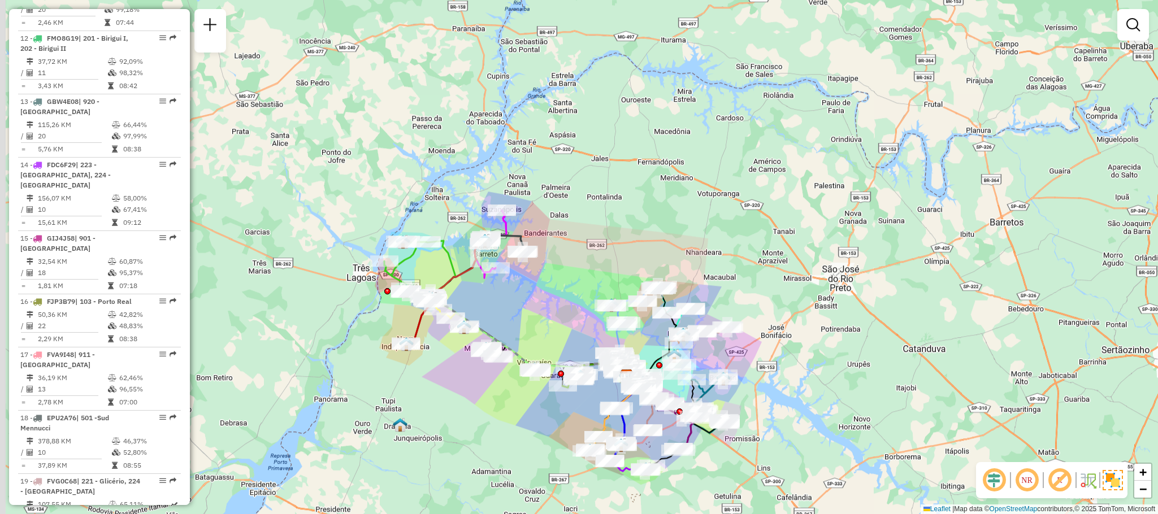
drag, startPoint x: 426, startPoint y: 368, endPoint x: 505, endPoint y: 400, distance: 85.2
click at [505, 400] on div "Janela de atendimento Grade de atendimento Capacidade Transportadoras Veículos …" at bounding box center [579, 257] width 1158 height 514
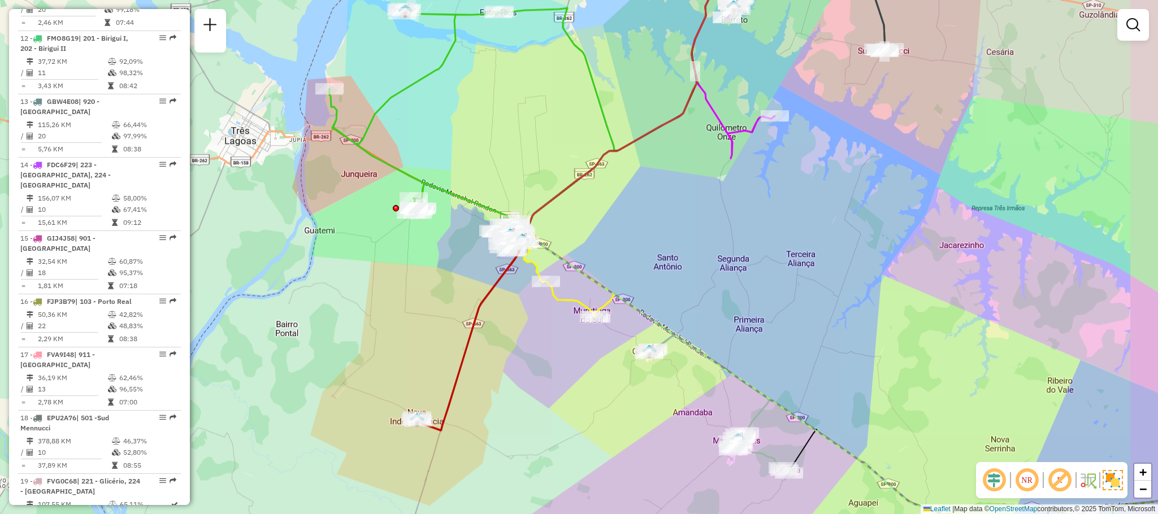
drag, startPoint x: 734, startPoint y: 414, endPoint x: 280, endPoint y: 40, distance: 588.4
click at [280, 47] on div "Janela de atendimento Grade de atendimento Capacidade Transportadoras Veículos …" at bounding box center [579, 257] width 1158 height 514
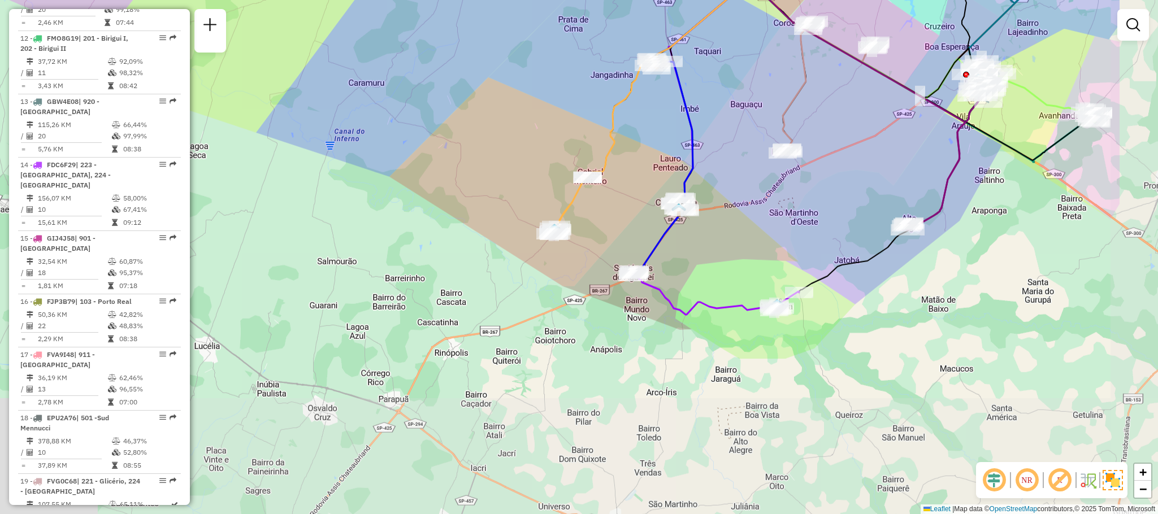
drag, startPoint x: 590, startPoint y: 233, endPoint x: 436, endPoint y: 25, distance: 258.4
click at [436, 25] on div "Rota 9 - Placa FHQ3B45 81104715 - GIANCARLOS TELLES SI Janela de atendimento Gr…" at bounding box center [579, 257] width 1158 height 514
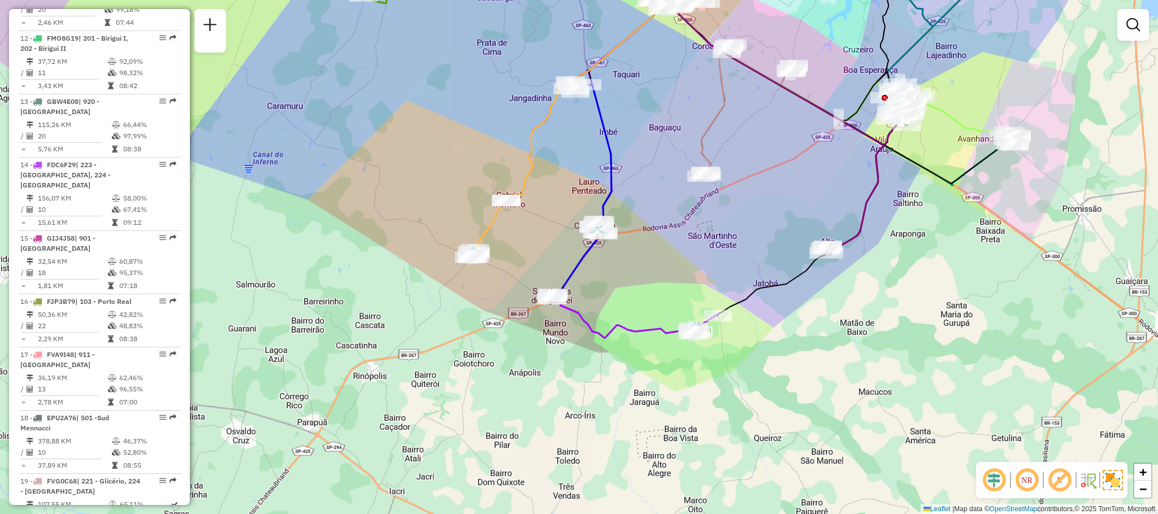
drag, startPoint x: 441, startPoint y: 134, endPoint x: 371, endPoint y: 136, distance: 70.1
click at [371, 136] on div "Rota 9 - Placa FHQ3B45 81104715 - GIANCARLOS TELLES SI Janela de atendimento Gr…" at bounding box center [579, 257] width 1158 height 514
